Goal: Transaction & Acquisition: Purchase product/service

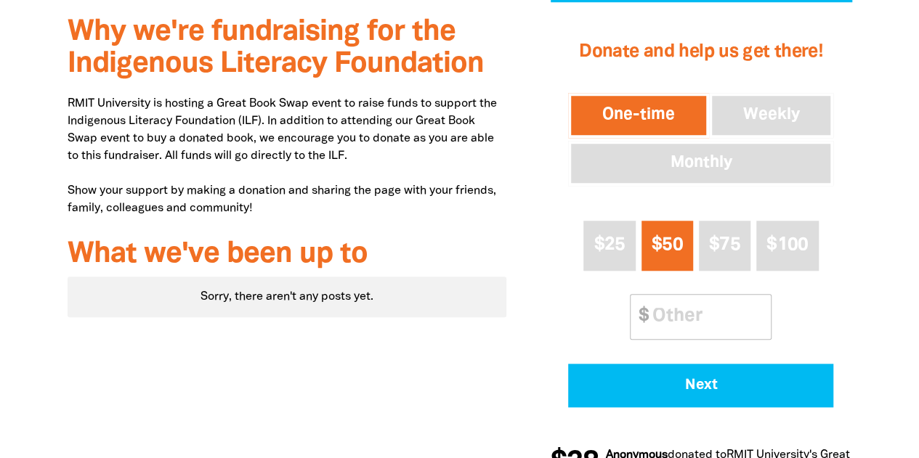
scroll to position [566, 0]
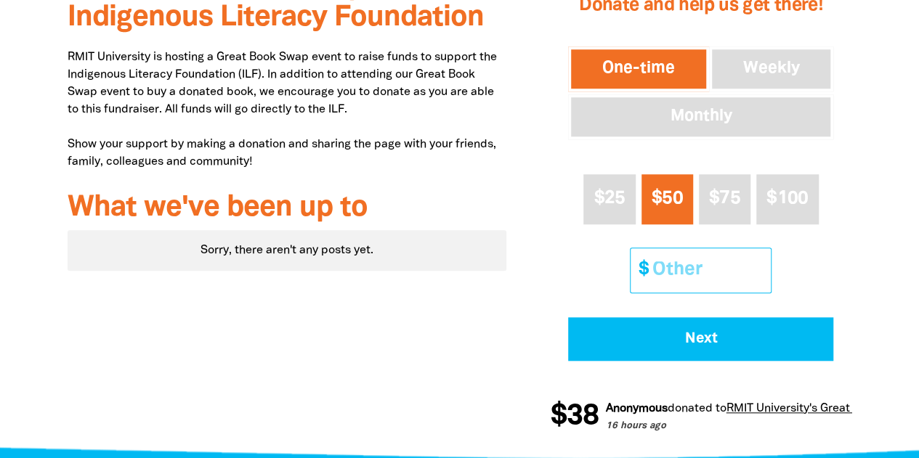
click at [668, 286] on input "Other Amount" at bounding box center [706, 270] width 129 height 44
type input "24"
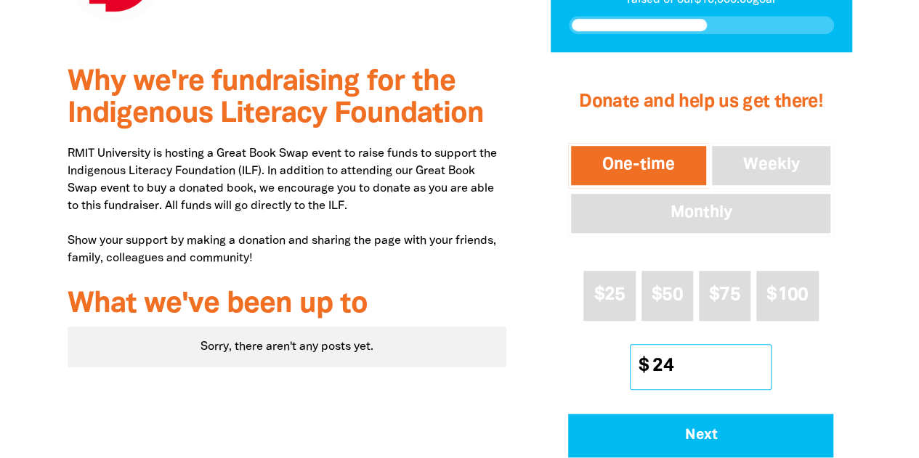
scroll to position [470, 0]
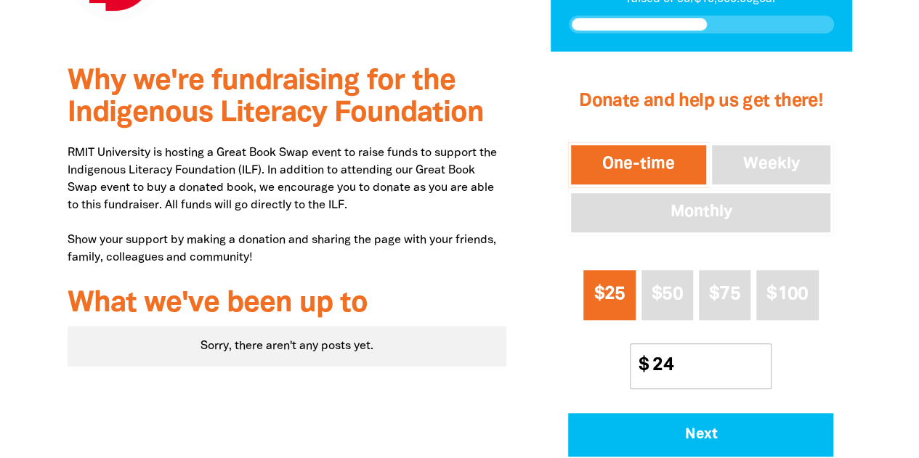
click at [603, 303] on span "$25" at bounding box center [608, 294] width 31 height 17
click at [626, 310] on button "$25" at bounding box center [609, 295] width 52 height 50
click at [683, 365] on input "Other Amount" at bounding box center [706, 366] width 129 height 44
click at [630, 304] on button "$25" at bounding box center [609, 295] width 52 height 50
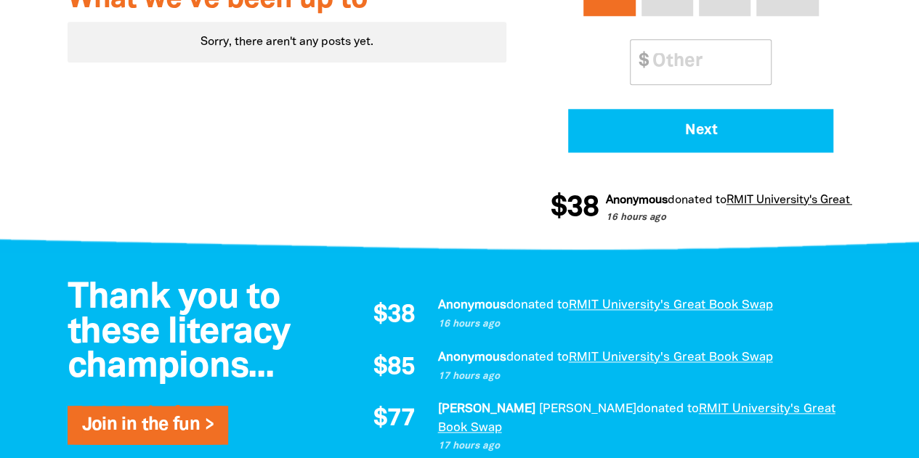
scroll to position [781, 0]
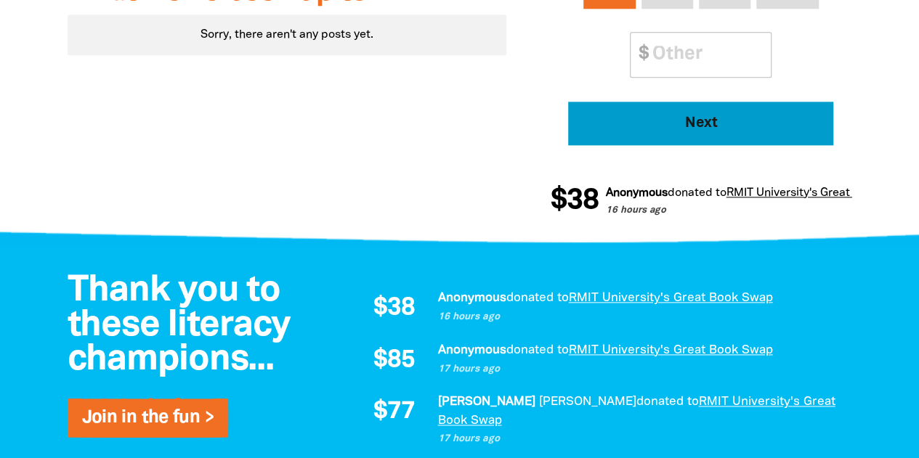
click at [665, 121] on span "Next" at bounding box center [700, 123] width 225 height 15
select select "AU"
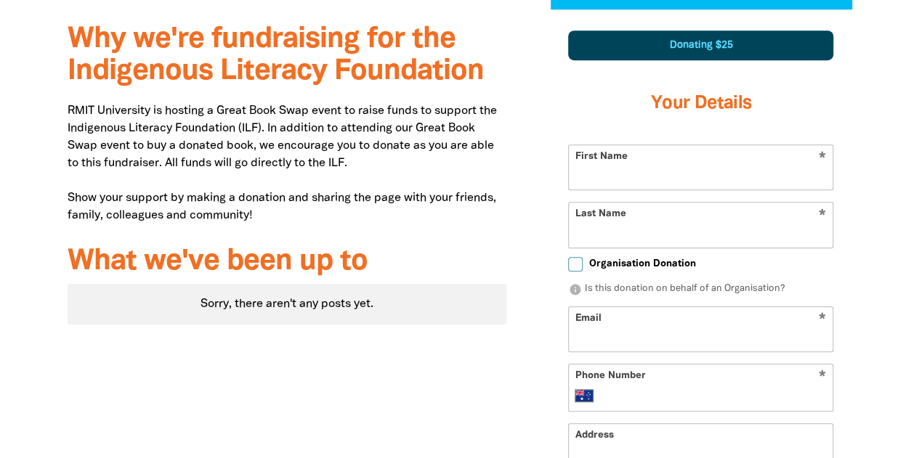
scroll to position [511, 0]
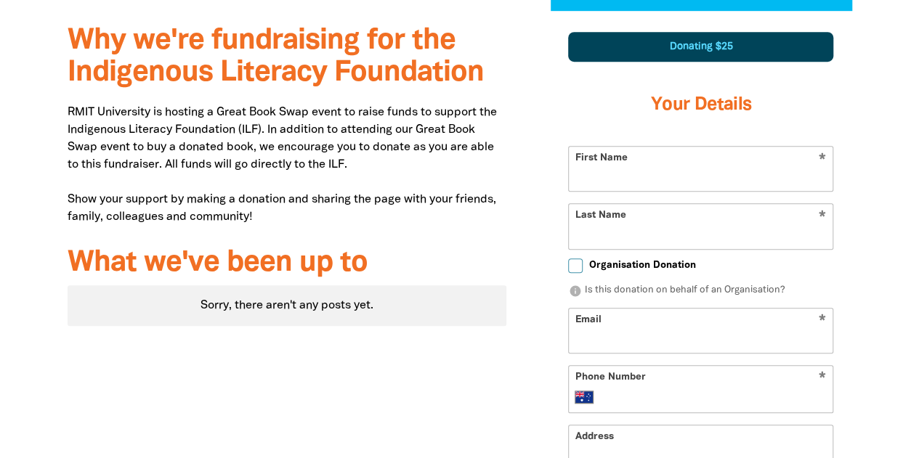
click at [659, 170] on input "First Name" at bounding box center [701, 169] width 264 height 44
type input "[PERSON_NAME]"
click at [632, 234] on input "Last Name" at bounding box center [701, 226] width 264 height 44
type input "[PERSON_NAME]"
click at [574, 264] on input "Organisation Donation" at bounding box center [575, 266] width 15 height 15
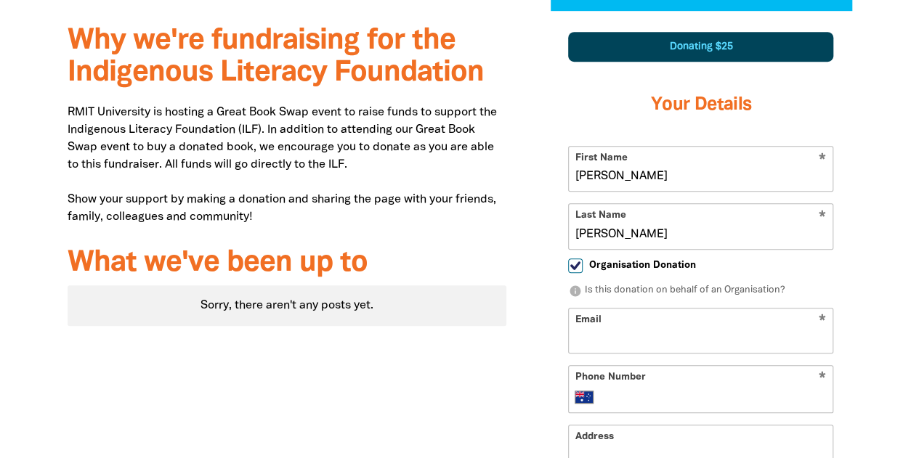
checkbox input "true"
select select "AU"
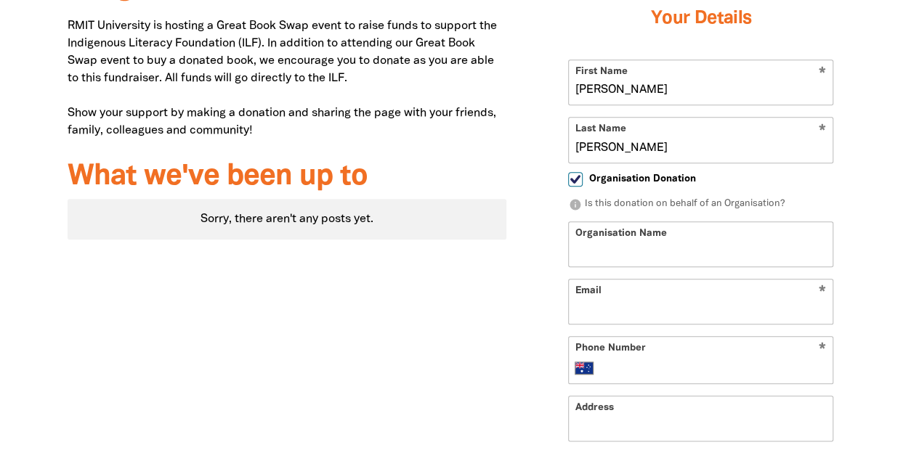
scroll to position [599, 0]
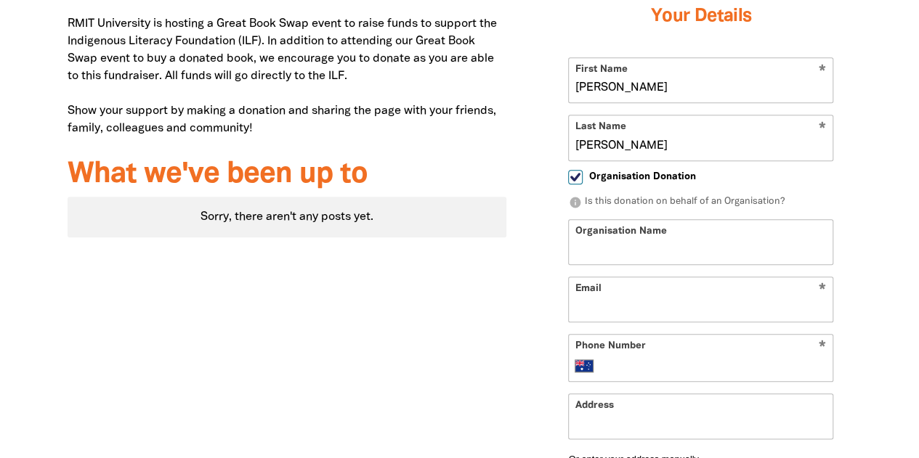
click at [578, 179] on input "Organisation Donation" at bounding box center [575, 177] width 15 height 15
checkbox input "false"
select select "AU"
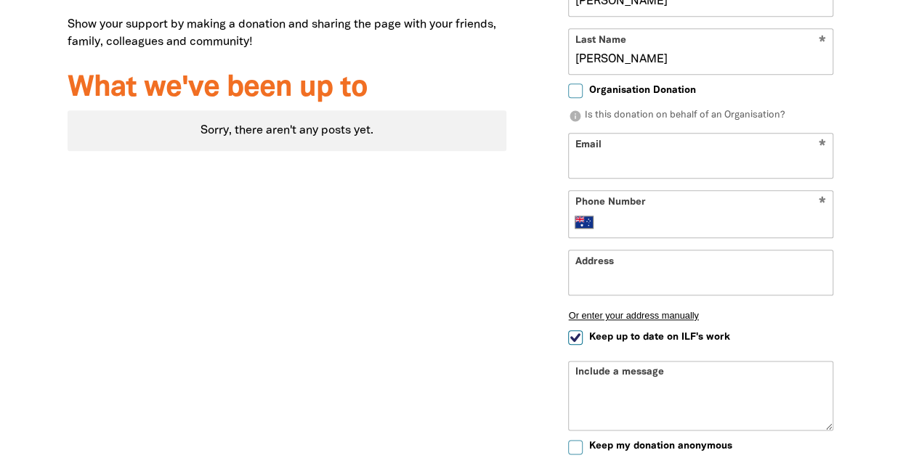
scroll to position [685, 0]
click at [574, 336] on input "Keep up to date on ILF's work" at bounding box center [575, 338] width 15 height 15
checkbox input "false"
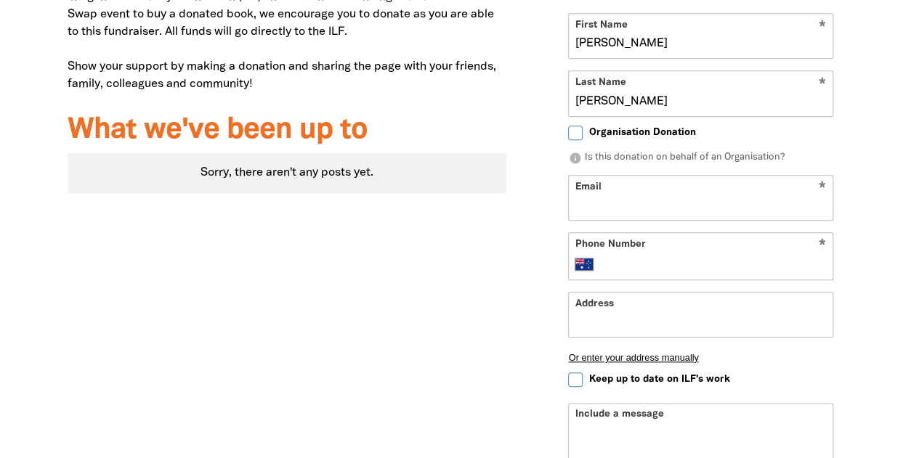
click at [641, 259] on input "Phone Number" at bounding box center [715, 264] width 222 height 17
type input "0421 933 498"
click at [645, 199] on input "Email" at bounding box center [701, 198] width 264 height 44
type input "matthew.naqvi@rmit.edu.au"
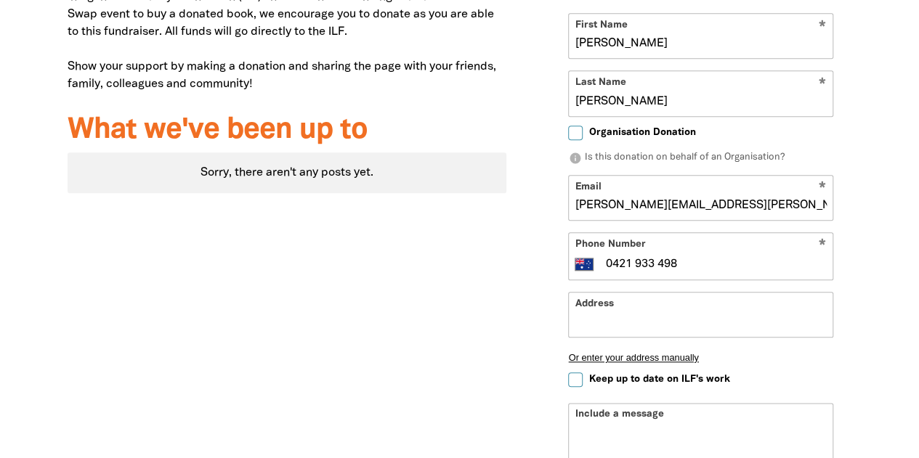
click at [891, 241] on div "Why we're fundraising for the Indigenous Literacy Foundation RMIT University is…" at bounding box center [459, 266] width 871 height 777
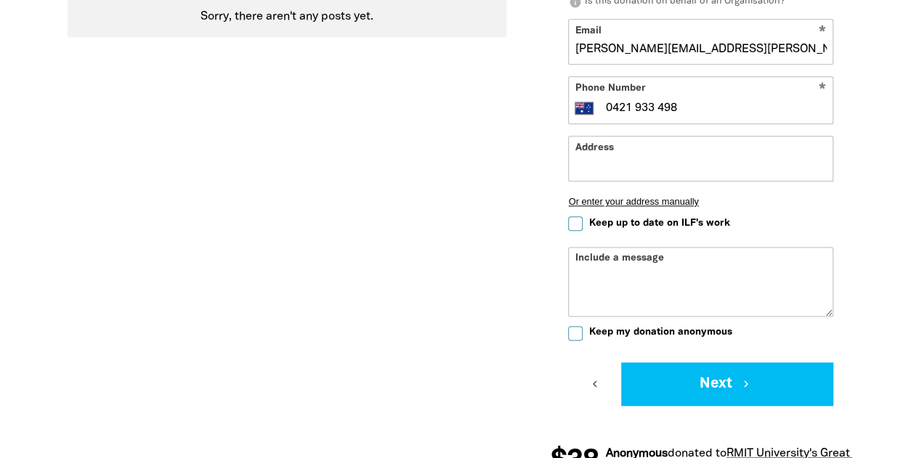
scroll to position [800, 0]
click at [620, 168] on input "Address" at bounding box center [701, 158] width 264 height 44
click at [603, 265] on div "Include a message" at bounding box center [700, 282] width 265 height 70
click at [589, 256] on div "Include a message" at bounding box center [700, 281] width 265 height 70
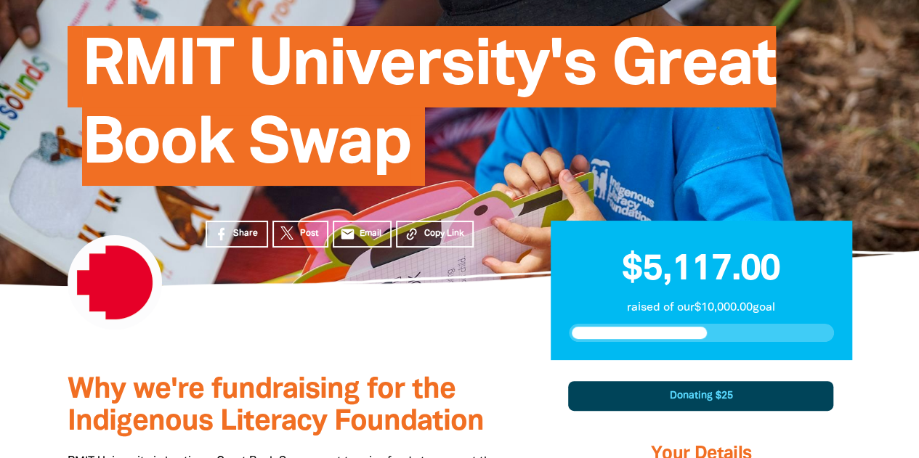
scroll to position [0, 0]
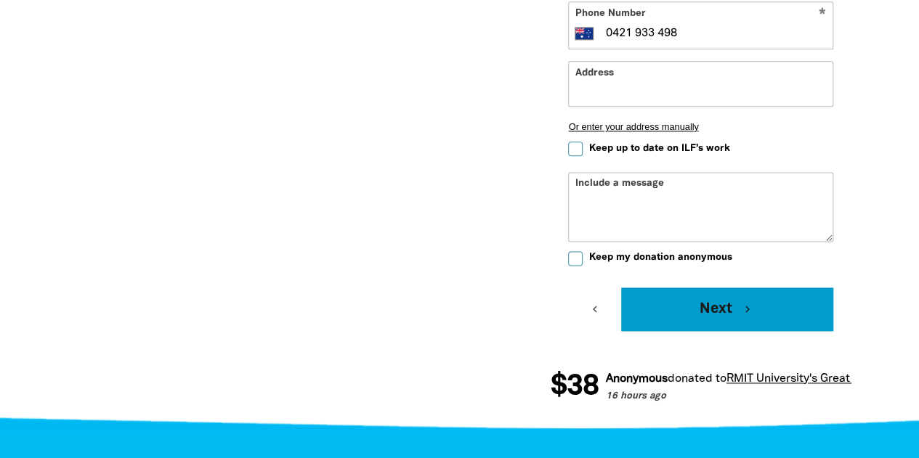
click at [683, 291] on button "Next chevron_right" at bounding box center [727, 310] width 212 height 44
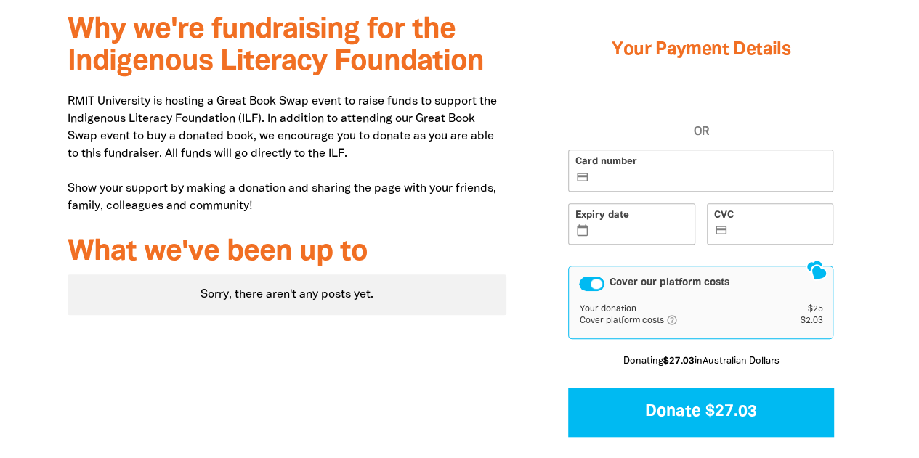
scroll to position [520, 0]
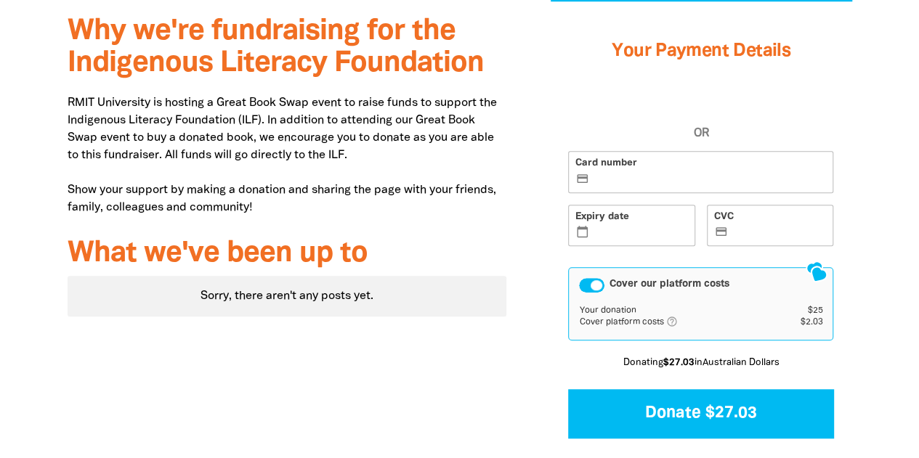
click at [648, 152] on label "Card number credit_card" at bounding box center [700, 172] width 265 height 42
click at [648, 173] on input "Card number credit_card" at bounding box center [709, 173] width 234 height 1
click at [893, 285] on div "Why we're fundraising for the Indigenous Literacy Foundation RMIT University is…" at bounding box center [459, 265] width 871 height 529
click at [595, 283] on div "Cover our platform costs" at bounding box center [591, 285] width 25 height 15
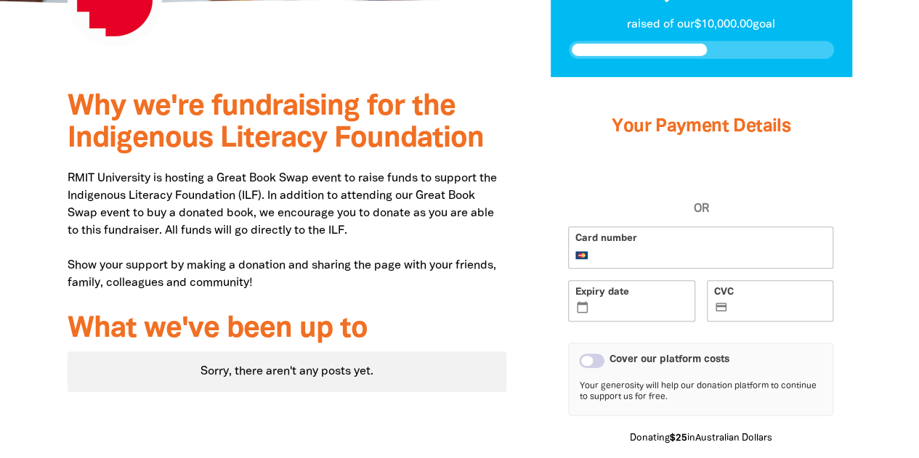
scroll to position [585, 0]
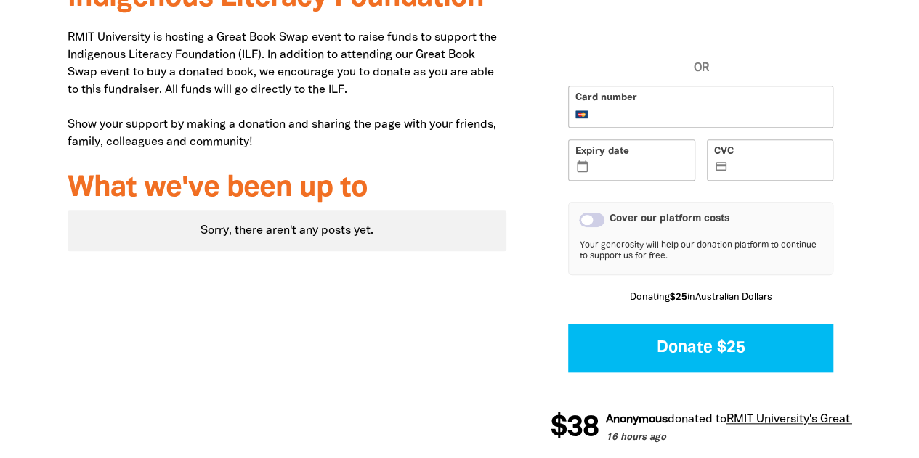
click at [540, 192] on div "1 2 3 Your Payment Details OR Card number Expiry date calendar_today CVC credit…" at bounding box center [700, 200] width 345 height 529
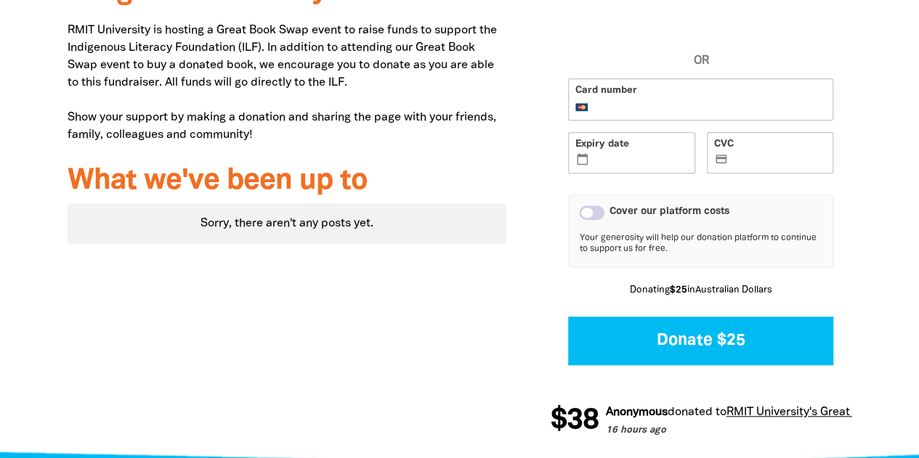
scroll to position [608, 0]
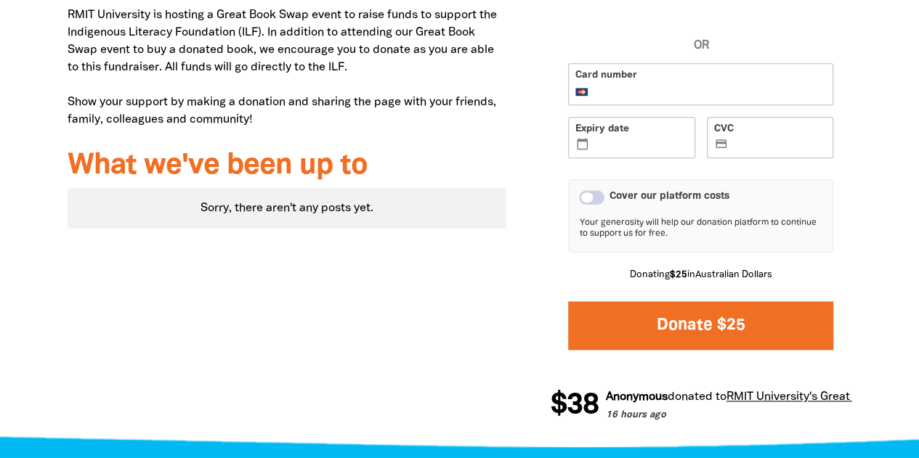
click at [646, 316] on button "Donate $25" at bounding box center [700, 325] width 265 height 49
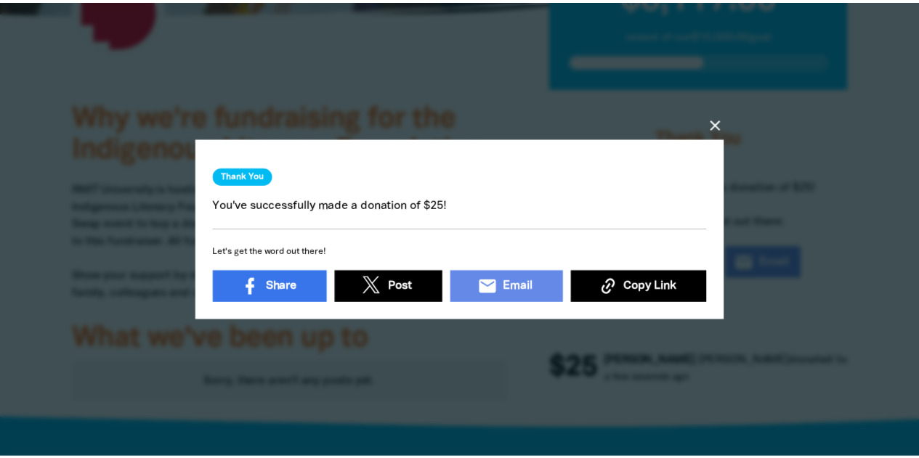
scroll to position [4, 0]
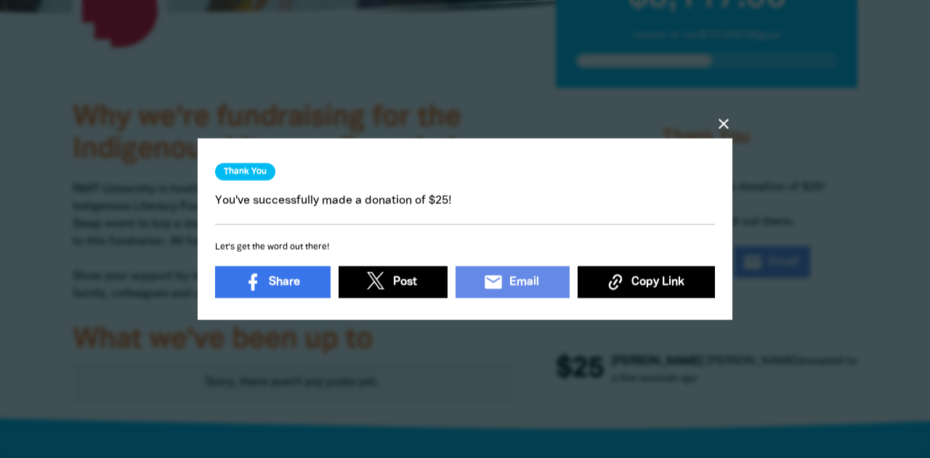
click at [723, 117] on icon "close" at bounding box center [723, 123] width 17 height 17
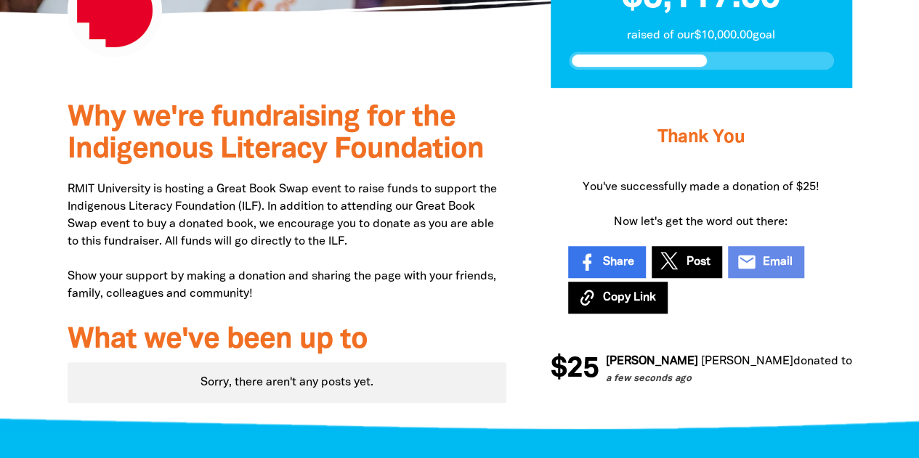
click at [271, 163] on span "Why we're fundraising for the Indigenous Literacy Foundation" at bounding box center [276, 134] width 416 height 59
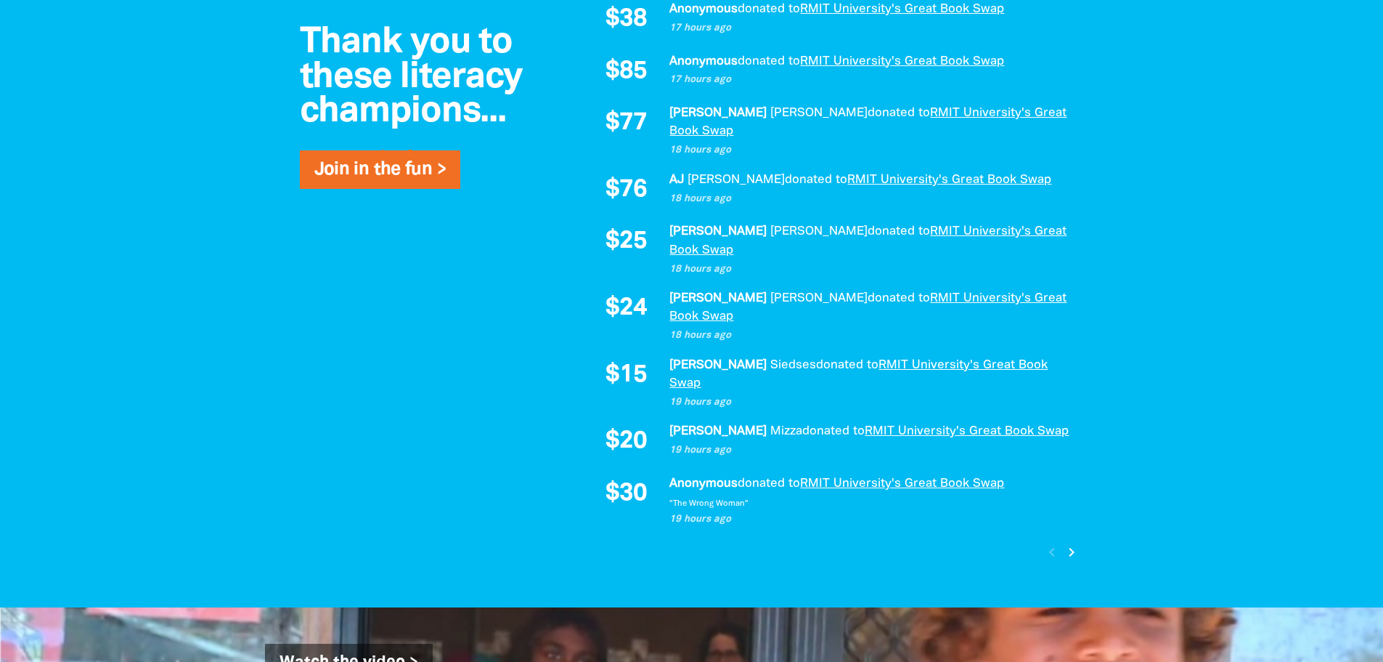
scroll to position [979, 0]
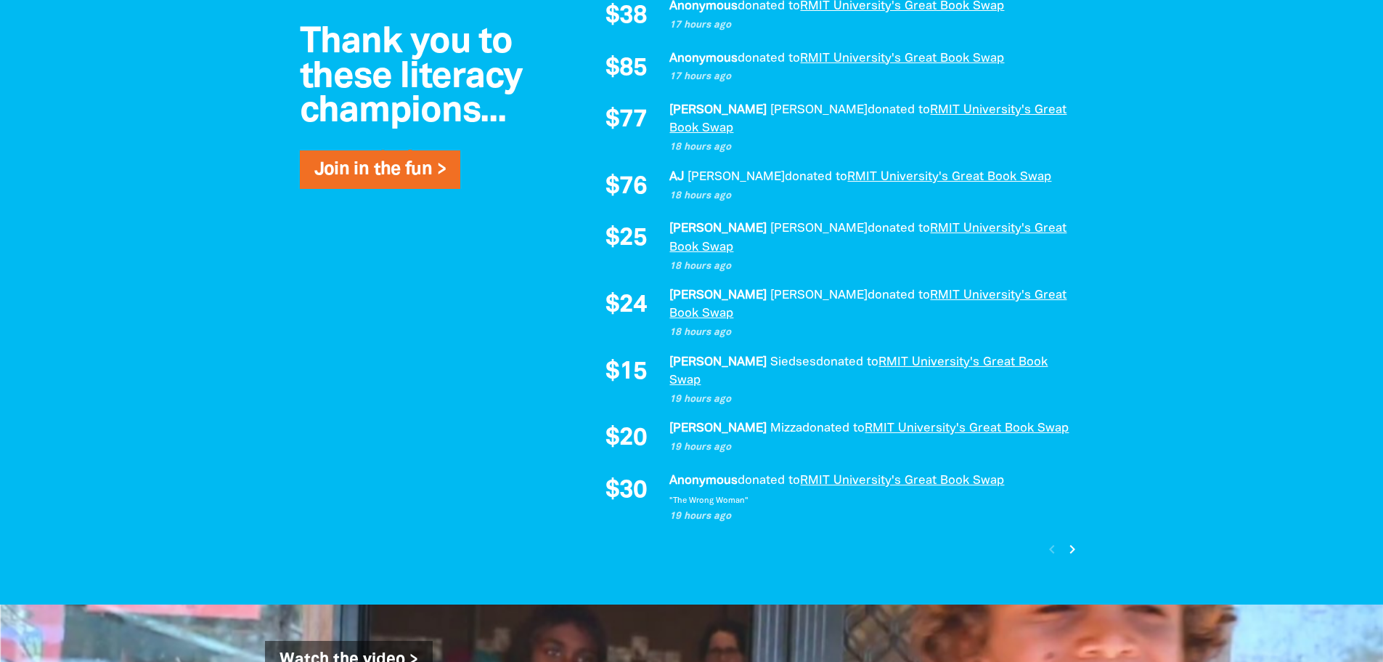
click at [918, 458] on icon "chevron_right" at bounding box center [1072, 548] width 17 height 17
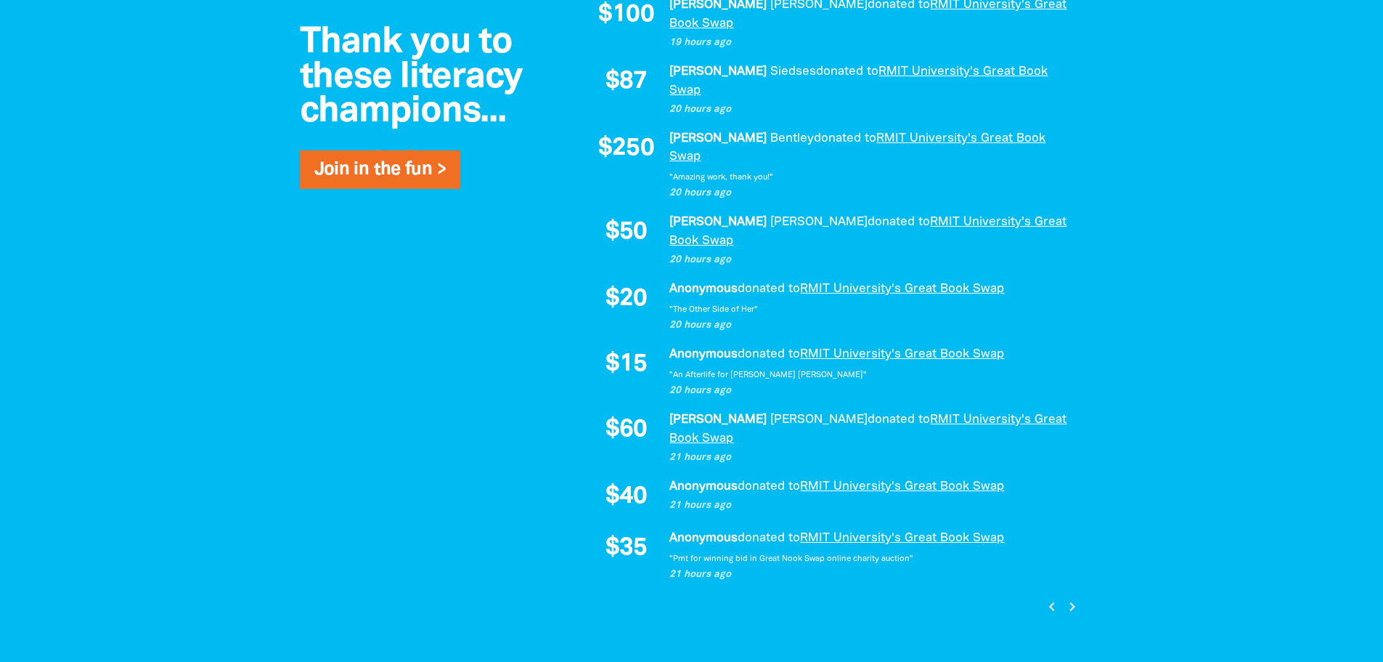
scroll to position [877, 0]
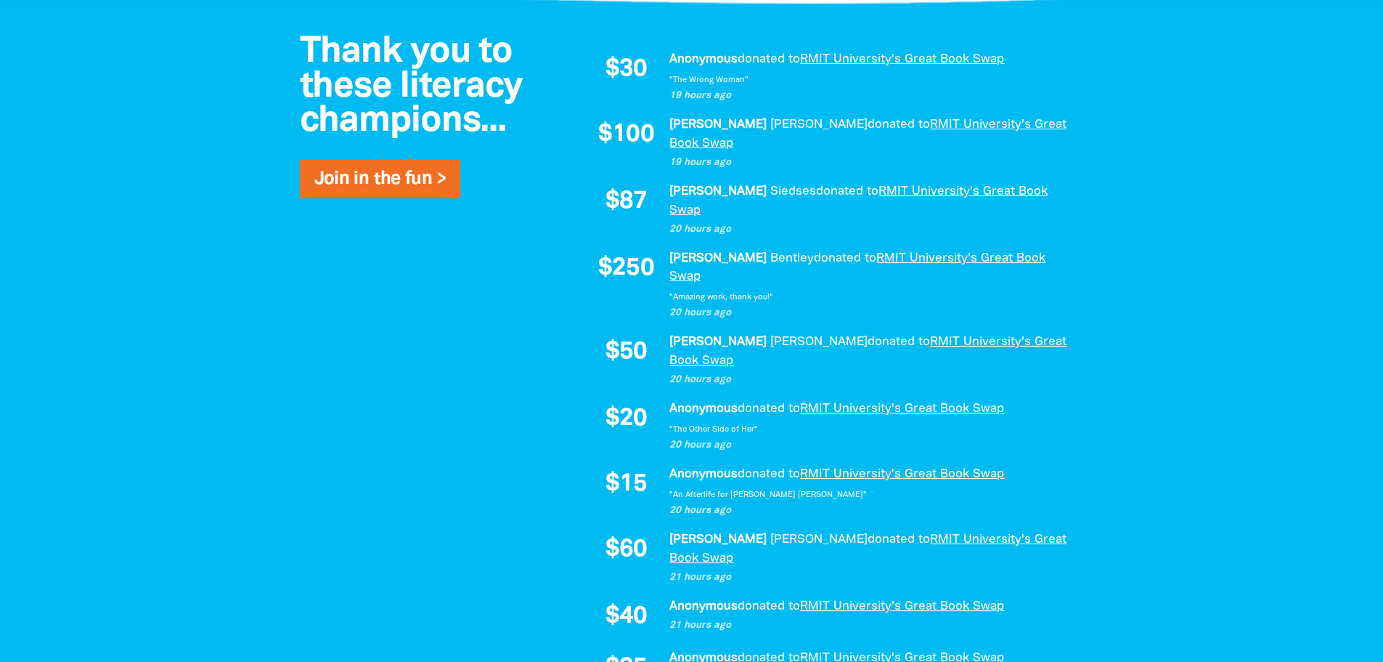
click at [552, 318] on div "Thank you to these literacy champions... Join in the fun > $30 Anonymous donate…" at bounding box center [691, 394] width 871 height 775
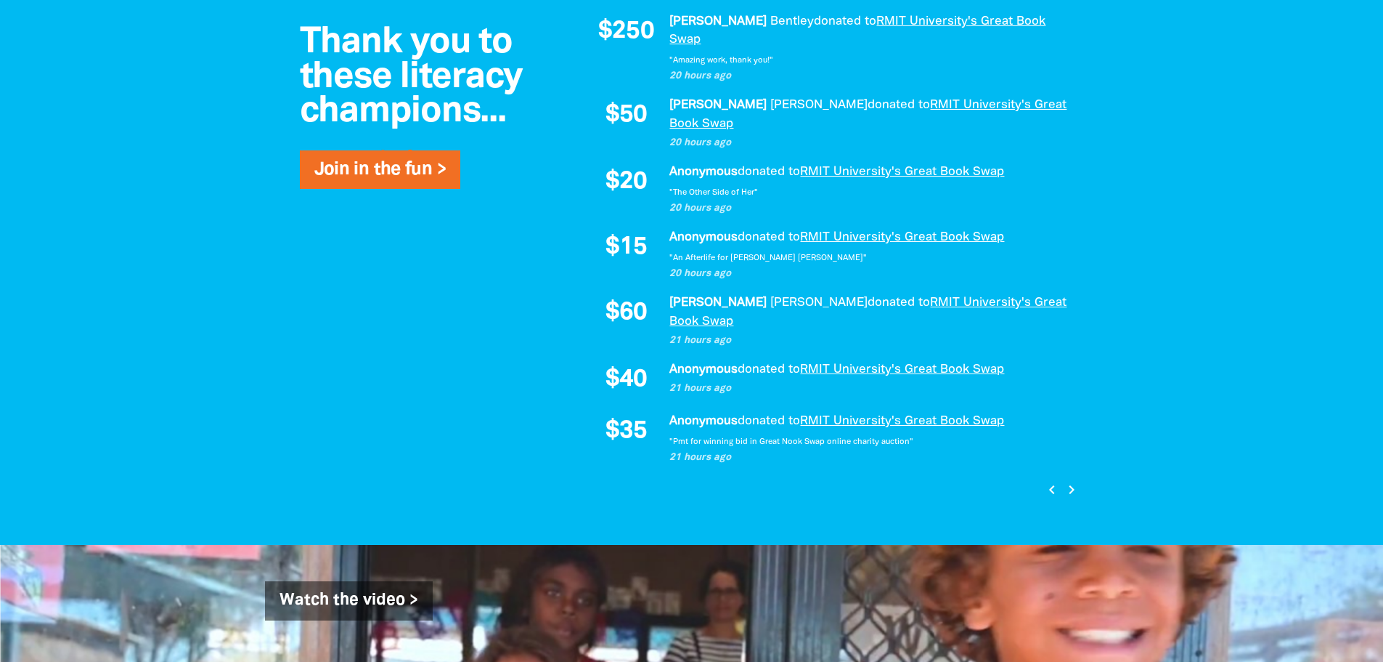
scroll to position [1097, 0]
click at [918, 458] on icon "chevron_right" at bounding box center [1072, 488] width 17 height 17
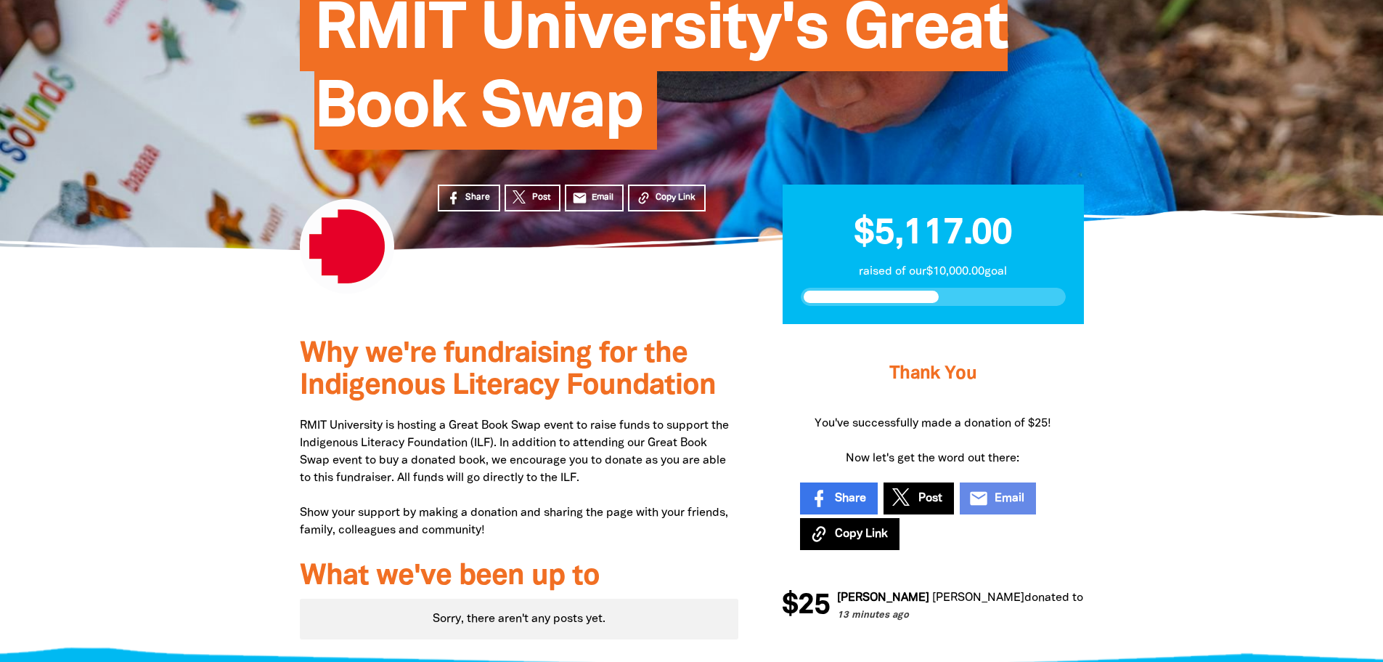
scroll to position [305, 0]
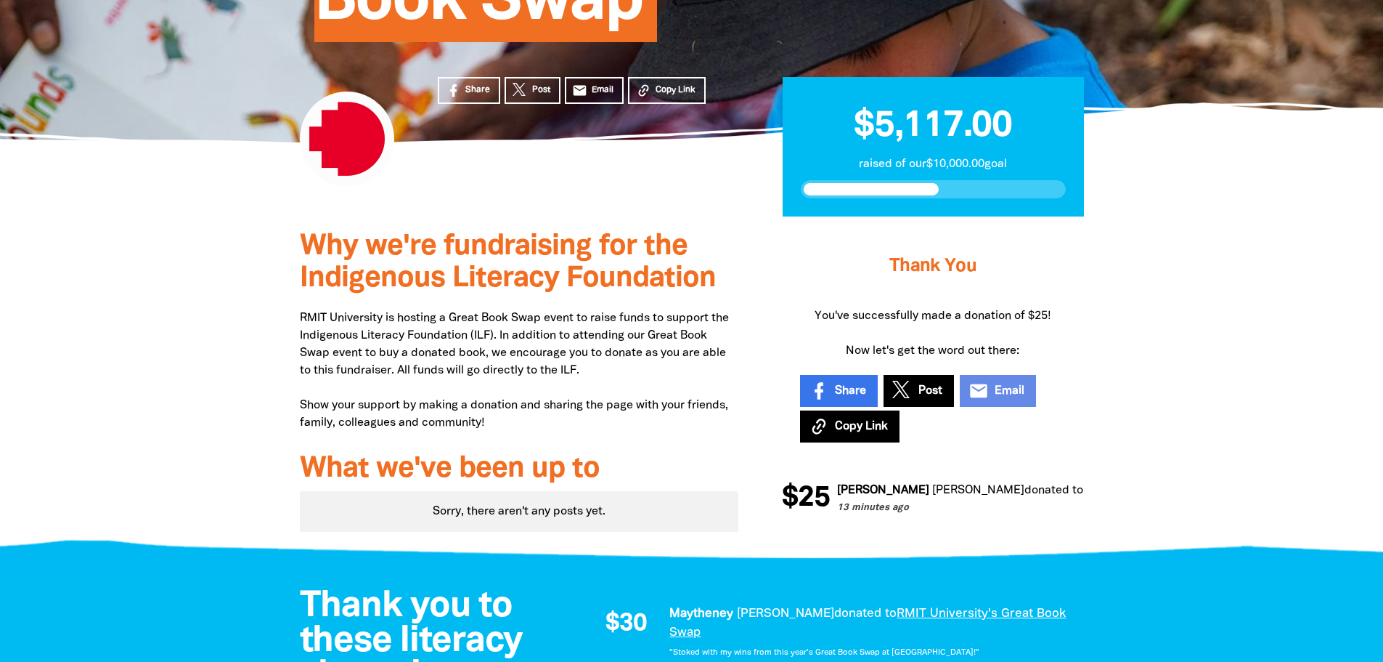
click at [224, 333] on div at bounding box center [691, 384] width 1383 height 337
click at [210, 356] on div at bounding box center [691, 384] width 1383 height 337
click at [206, 329] on div at bounding box center [691, 384] width 1383 height 337
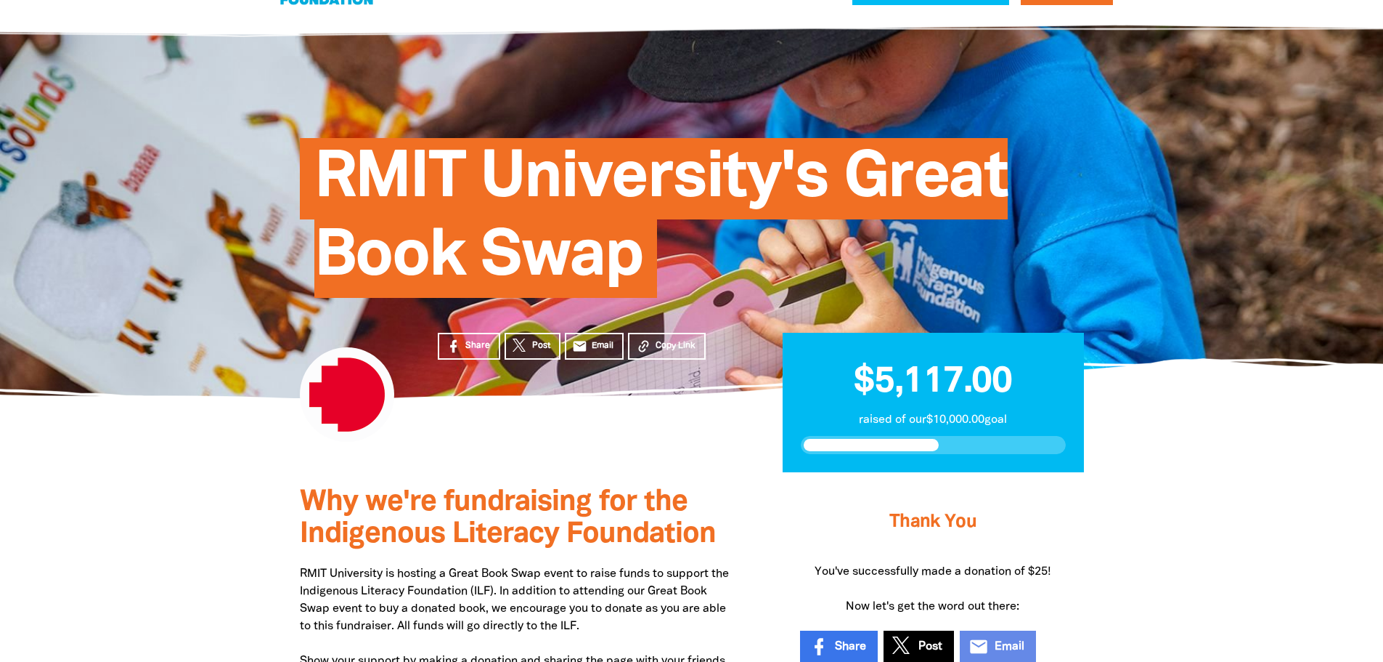
scroll to position [0, 0]
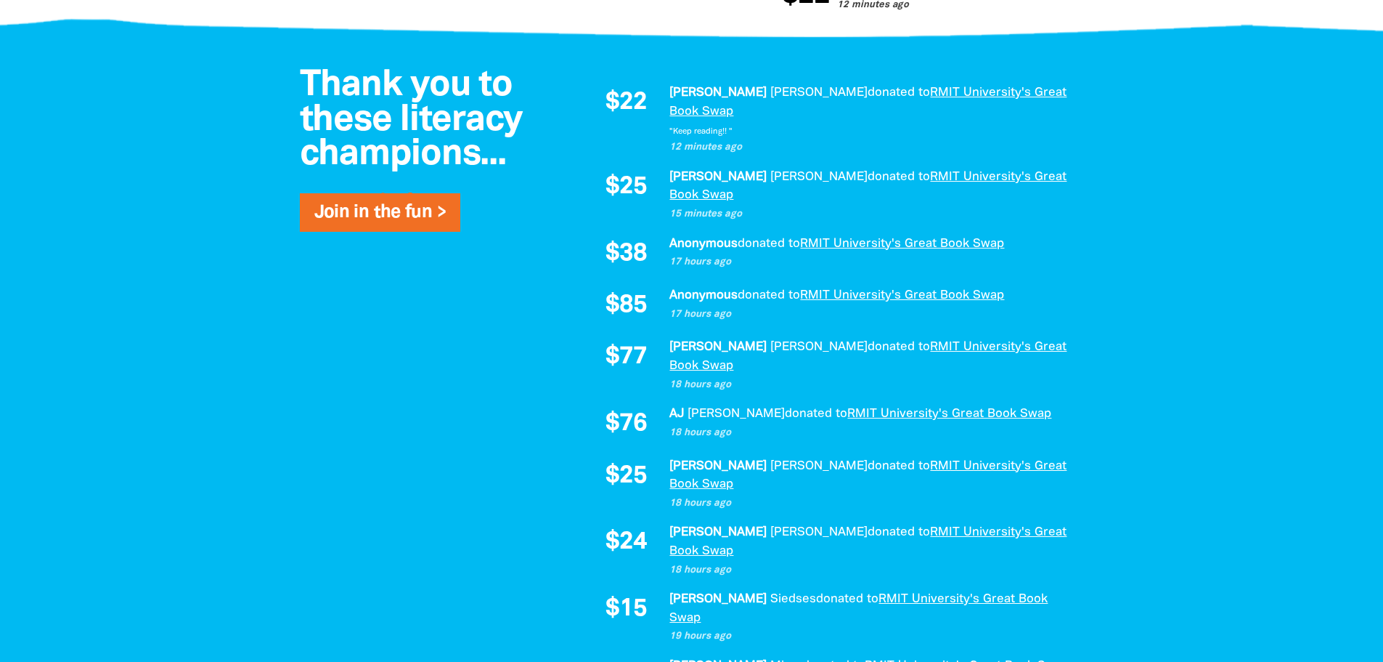
scroll to position [986, 0]
